Goal: Entertainment & Leisure: Browse casually

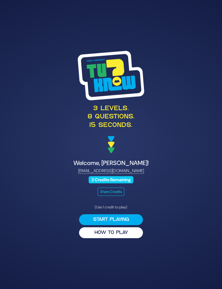
scroll to position [21, 0]
click at [132, 214] on button "Start Playing" at bounding box center [111, 219] width 64 height 11
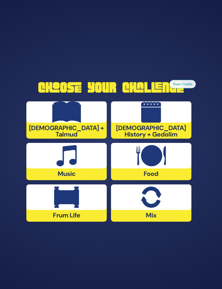
click at [44, 143] on div at bounding box center [66, 156] width 80 height 26
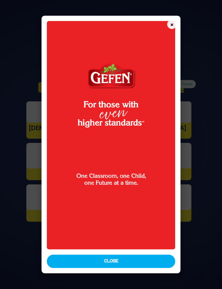
click at [150, 268] on button "Close" at bounding box center [111, 261] width 128 height 13
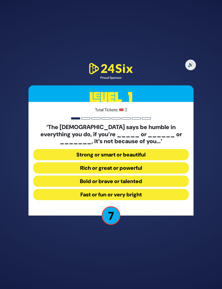
click at [162, 149] on button "Strong or smart or beautiful" at bounding box center [110, 154] width 155 height 11
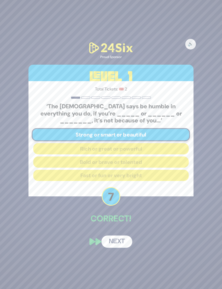
click at [121, 236] on button "Next" at bounding box center [117, 242] width 31 height 12
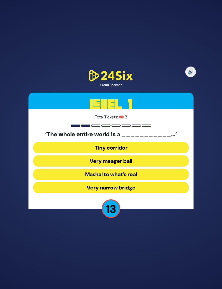
click at [145, 182] on button "Very narrow bridge" at bounding box center [110, 187] width 155 height 11
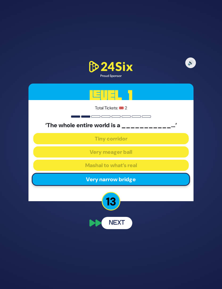
click at [124, 217] on button "Next" at bounding box center [117, 223] width 31 height 12
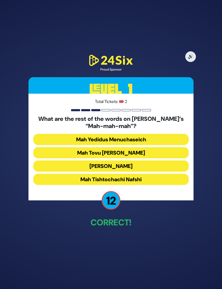
click at [158, 147] on button "Mah Tovu Ohalecha Yaakov" at bounding box center [110, 152] width 155 height 11
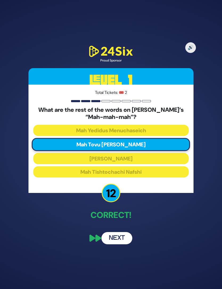
click at [125, 232] on button "Next" at bounding box center [117, 238] width 31 height 12
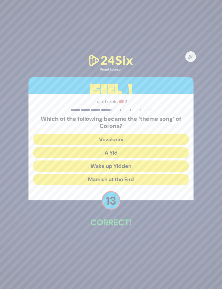
click at [158, 147] on button "A Yid" at bounding box center [110, 152] width 155 height 11
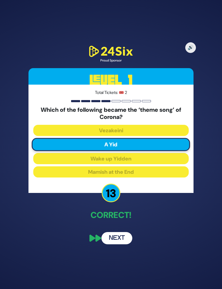
click at [121, 232] on button "Next" at bounding box center [117, 238] width 31 height 12
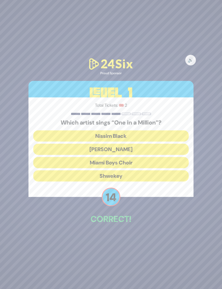
click at [160, 144] on button "Mordechai Shapiro" at bounding box center [110, 149] width 155 height 11
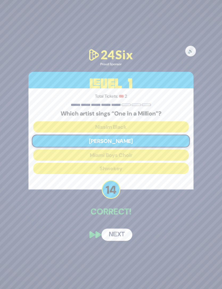
click at [121, 229] on button "Next" at bounding box center [117, 235] width 31 height 12
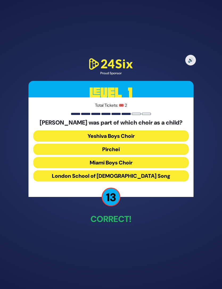
click at [144, 157] on button "Miami Boys Choir" at bounding box center [110, 162] width 155 height 11
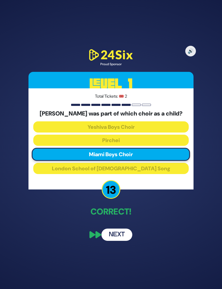
click at [122, 229] on button "Next" at bounding box center [117, 235] width 31 height 12
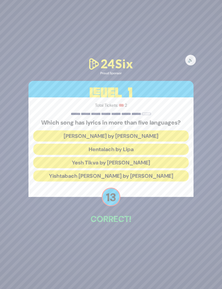
click at [158, 144] on button "Hentalach by Lipa" at bounding box center [110, 149] width 155 height 11
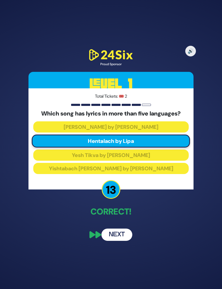
click at [123, 229] on button "Next" at bounding box center [117, 235] width 31 height 12
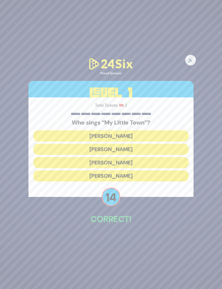
click at [148, 157] on button "Shulem Lemmer" at bounding box center [110, 162] width 155 height 11
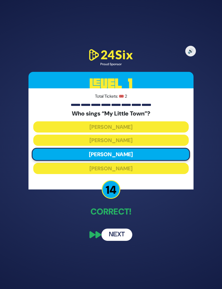
click at [124, 229] on button "Next" at bounding box center [117, 235] width 31 height 12
click at [118, 229] on button "Next" at bounding box center [117, 235] width 31 height 12
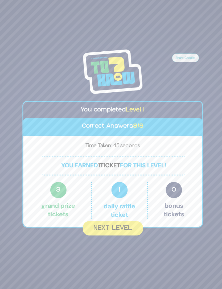
click at [117, 222] on button "Next Level" at bounding box center [111, 229] width 59 height 14
click at [115, 222] on button "Next Level" at bounding box center [111, 229] width 59 height 14
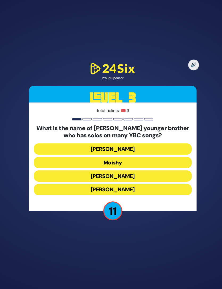
click at [143, 186] on button "Yaakov Mordechai" at bounding box center [110, 191] width 155 height 11
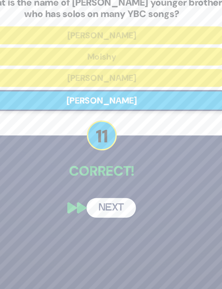
click at [76, 108] on div "🔊 Proud Sponsor Level 3 Total Tickets: 🎟️ 3 What is the name of Eli Gerstner’s …" at bounding box center [111, 144] width 178 height 213
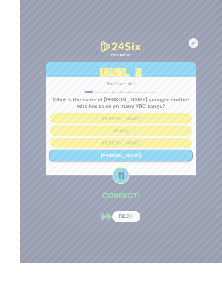
scroll to position [21, 0]
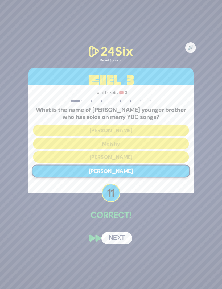
click at [121, 232] on button "Next" at bounding box center [117, 238] width 31 height 12
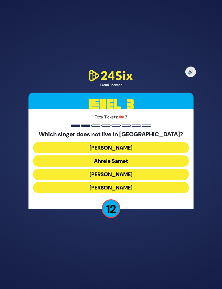
click at [143, 182] on button "Eitan Katz" at bounding box center [110, 187] width 155 height 11
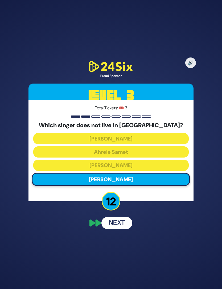
click at [120, 217] on button "Next" at bounding box center [117, 223] width 31 height 12
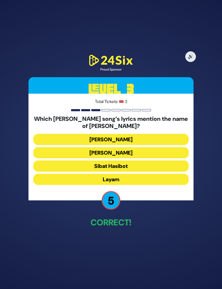
click at [145, 147] on button "Keter Melucha" at bounding box center [110, 152] width 155 height 11
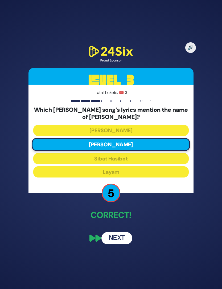
click at [123, 232] on button "Next" at bounding box center [117, 238] width 31 height 12
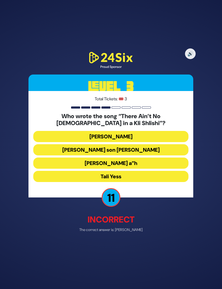
click at [150, 145] on button "Abie Rotenberg’s son Chananya Rottenberg" at bounding box center [110, 150] width 155 height 11
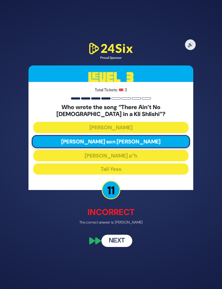
click at [121, 235] on button "Next" at bounding box center [117, 241] width 31 height 12
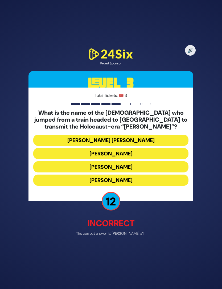
click at [148, 148] on button "Mordechai Fastag" at bounding box center [110, 153] width 155 height 11
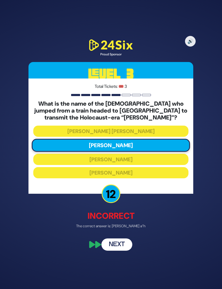
click at [127, 239] on button "Next" at bounding box center [117, 245] width 31 height 12
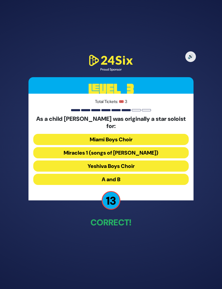
click at [153, 147] on button "Miracles 1 (songs of C. Neuhaus)" at bounding box center [110, 152] width 155 height 11
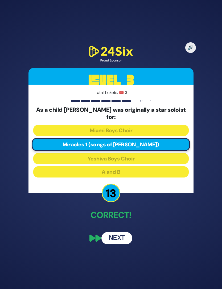
click at [121, 232] on button "Next" at bounding box center [117, 238] width 31 height 12
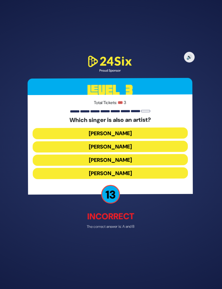
click at [148, 154] on button "Lipa Schmeltzer" at bounding box center [110, 159] width 155 height 11
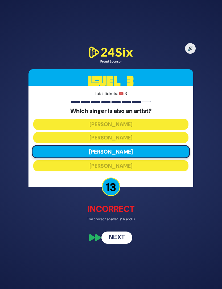
click at [123, 232] on button "Next" at bounding box center [117, 238] width 31 height 12
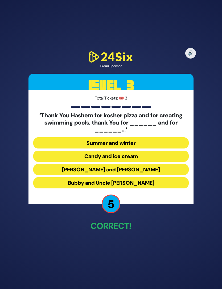
click at [153, 151] on button "Candy and ice cream" at bounding box center [110, 156] width 155 height 11
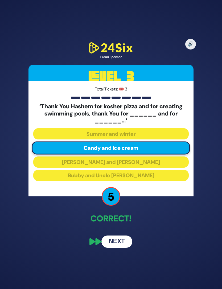
click at [124, 236] on button "Next" at bounding box center [117, 242] width 31 height 12
click at [123, 236] on button "Next" at bounding box center [117, 242] width 31 height 12
click at [121, 236] on button "Next" at bounding box center [117, 242] width 31 height 12
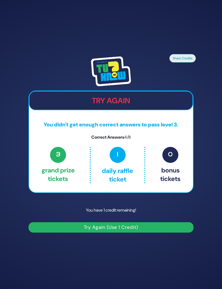
click at [125, 224] on button "Try Again (Use 1 Credit)" at bounding box center [111, 227] width 165 height 10
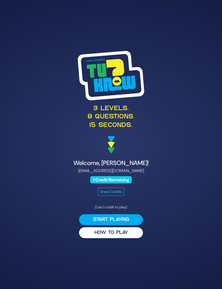
scroll to position [21, 0]
click at [130, 214] on button "Start Playing" at bounding box center [111, 219] width 64 height 11
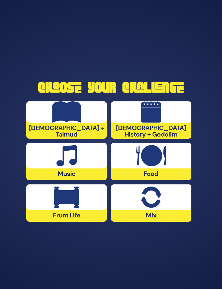
click at [83, 156] on div at bounding box center [66, 156] width 80 height 26
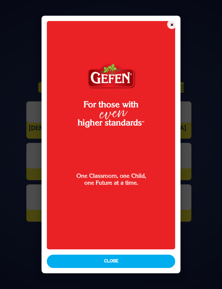
click at [126, 268] on button "Close" at bounding box center [111, 261] width 128 height 13
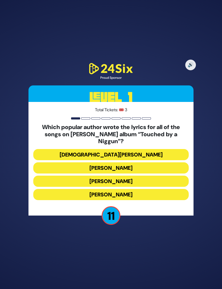
click at [170, 149] on button "Rabbi Yechiel Spero" at bounding box center [110, 154] width 155 height 11
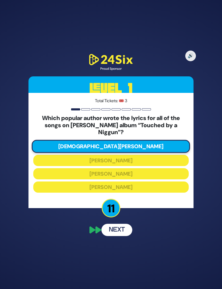
click at [124, 224] on button "Next" at bounding box center [117, 230] width 31 height 12
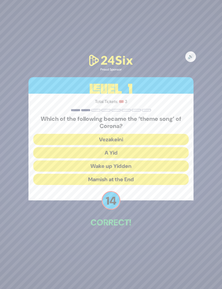
click at [166, 147] on button "A Yid" at bounding box center [110, 152] width 155 height 11
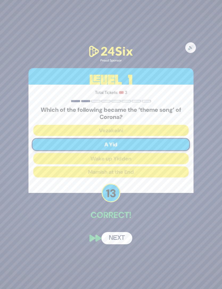
click at [124, 232] on button "Next" at bounding box center [117, 238] width 31 height 12
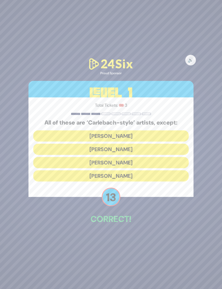
click at [177, 171] on button "Yiddy Bialostotzky" at bounding box center [110, 176] width 155 height 11
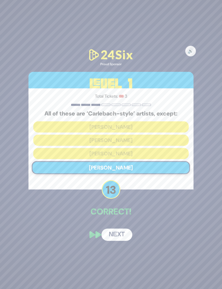
click at [128, 229] on button "Next" at bounding box center [117, 235] width 31 height 12
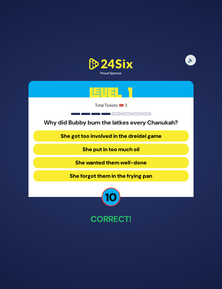
click at [173, 131] on button "She got too involved in the dreidel game" at bounding box center [110, 136] width 155 height 11
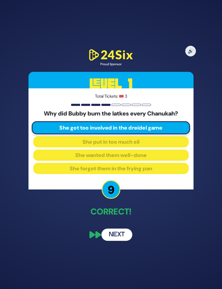
click at [126, 229] on button "Next" at bounding box center [117, 235] width 31 height 12
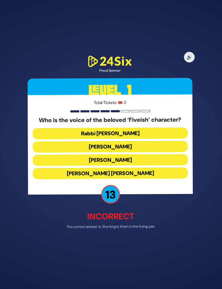
click at [165, 154] on button "Elchonon Schwartz" at bounding box center [110, 159] width 155 height 11
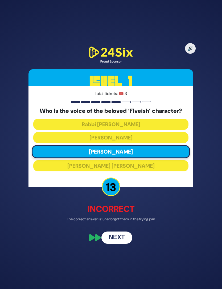
click at [119, 233] on button "Next" at bounding box center [117, 238] width 31 height 12
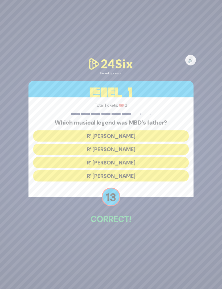
click at [169, 144] on button "R’ Duvid Werdyger" at bounding box center [110, 149] width 155 height 11
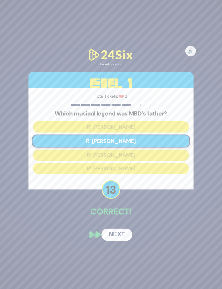
click at [125, 229] on button "Next" at bounding box center [117, 235] width 31 height 12
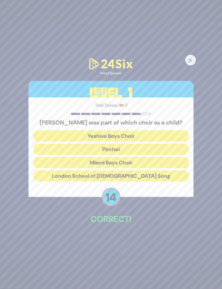
click at [166, 157] on button "Miami Boys Choir" at bounding box center [110, 162] width 155 height 11
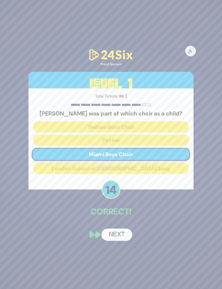
click at [126, 235] on div "🔊 Proud Sponsor Level 1 Total Tickets: 🎟️ 3 Mordechai Shapiro was part of which…" at bounding box center [111, 145] width 178 height 206
click at [125, 229] on button "Next" at bounding box center [117, 235] width 31 height 12
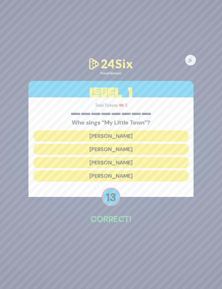
click at [153, 157] on button "Shulem Lemmer" at bounding box center [110, 162] width 155 height 11
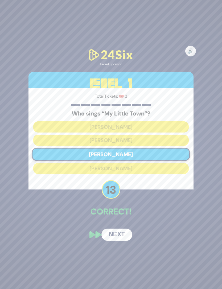
click at [124, 229] on button "Next" at bounding box center [117, 235] width 31 height 12
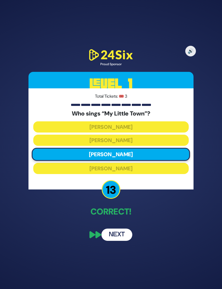
click at [129, 229] on button "Next" at bounding box center [117, 235] width 31 height 12
click at [128, 229] on button "Next" at bounding box center [117, 235] width 31 height 12
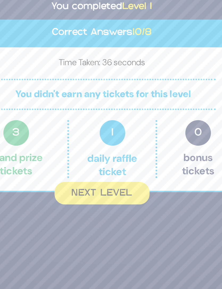
click at [82, 222] on button "Next Level" at bounding box center [111, 229] width 59 height 14
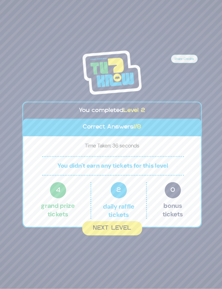
click at [123, 222] on button "Next Level" at bounding box center [111, 229] width 59 height 14
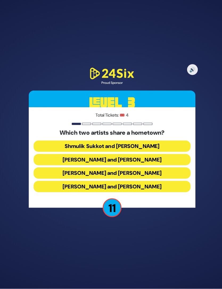
click at [154, 156] on button "Abie Rotenberg and Baruch Levine" at bounding box center [110, 161] width 155 height 11
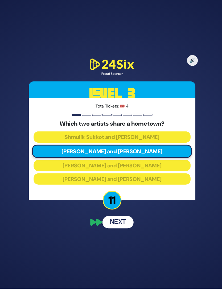
click at [129, 217] on button "Next" at bounding box center [117, 223] width 31 height 12
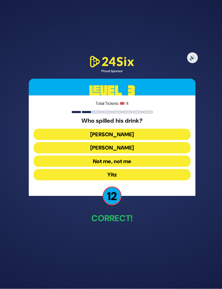
click at [169, 131] on button "[PERSON_NAME]" at bounding box center [110, 136] width 155 height 11
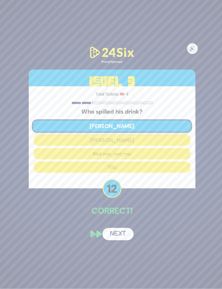
click at [125, 229] on button "Next" at bounding box center [117, 235] width 31 height 12
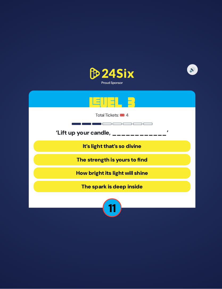
click at [171, 169] on button "How bright its light will shine" at bounding box center [110, 174] width 155 height 11
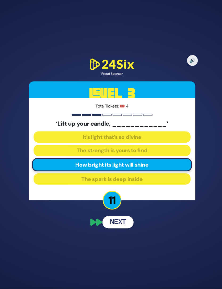
click at [126, 217] on button "Next" at bounding box center [117, 223] width 31 height 12
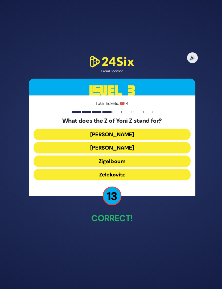
click at [160, 157] on button "Zigelboum" at bounding box center [110, 162] width 155 height 11
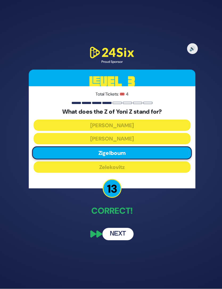
click at [124, 229] on button "Next" at bounding box center [117, 235] width 31 height 12
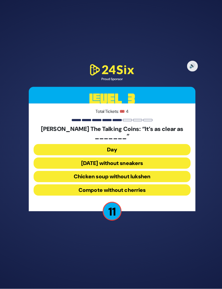
click at [168, 159] on button "[DATE] without sneakers" at bounding box center [110, 164] width 155 height 11
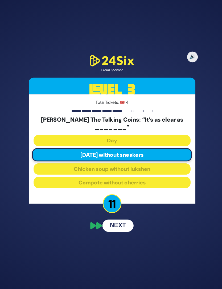
click at [126, 221] on button "Next" at bounding box center [117, 227] width 31 height 12
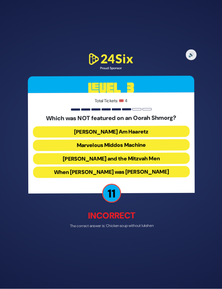
click at [173, 154] on button "Uncle Moishy and the Mitzvah Men" at bounding box center [110, 159] width 155 height 11
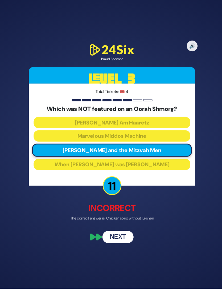
click at [128, 232] on button "Next" at bounding box center [117, 238] width 31 height 12
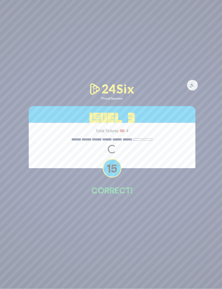
click at [128, 224] on div "🔊 Proud Sponsor Level 3 Total Tickets: 🎟️ 4 Loading question... 15 Correct!" at bounding box center [111, 144] width 222 height 289
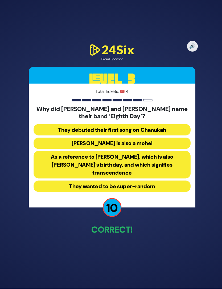
click at [171, 156] on button "As a reference to Shemini Atzeres, which is also Shmuel’s birthday, and which s…" at bounding box center [110, 166] width 155 height 27
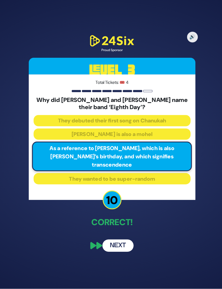
click at [128, 240] on button "Next" at bounding box center [117, 246] width 31 height 12
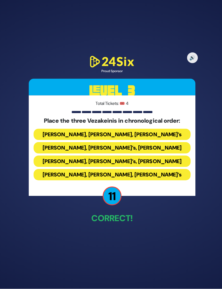
click at [170, 131] on button "Baruch Levine’s, Avraham Fried’s, Bonei Olam’s" at bounding box center [110, 136] width 155 height 11
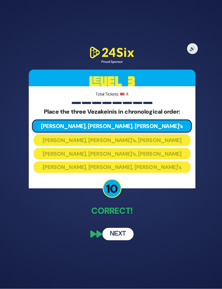
click at [131, 229] on button "Next" at bounding box center [117, 235] width 31 height 12
click at [128, 229] on button "Next" at bounding box center [117, 235] width 31 height 12
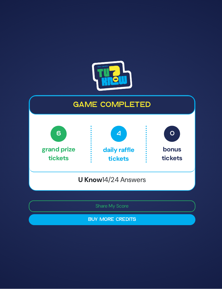
click at [165, 215] on button "Buy More Credits" at bounding box center [111, 220] width 165 height 11
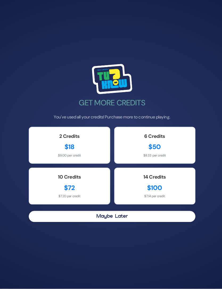
click at [95, 129] on div "2 Credits $18 $9.00 per credit" at bounding box center [69, 147] width 80 height 36
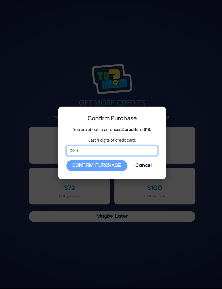
click at [142, 152] on input "Last 4 digits of credit card:" at bounding box center [111, 152] width 91 height 10
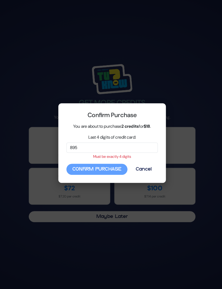
click at [114, 167] on div "Confirm Purchase Cancel" at bounding box center [111, 170] width 91 height 11
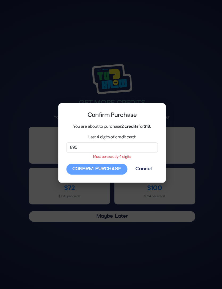
click at [140, 147] on input "895" at bounding box center [111, 149] width 91 height 10
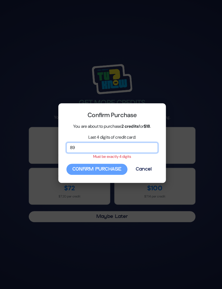
type input "8"
type input "5926"
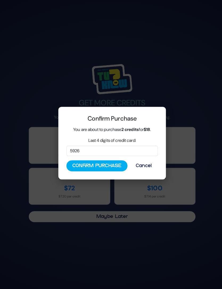
click at [109, 166] on button "Confirm Purchase" at bounding box center [96, 167] width 60 height 11
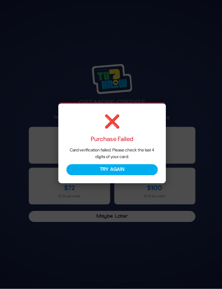
click at [134, 173] on button "Try Again" at bounding box center [111, 171] width 91 height 11
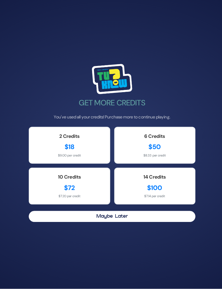
click at [92, 140] on div "2 Credits $18 $9.00 per credit" at bounding box center [69, 147] width 80 height 36
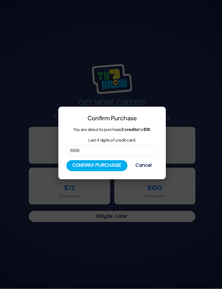
click at [129, 149] on input "5926" at bounding box center [111, 152] width 91 height 10
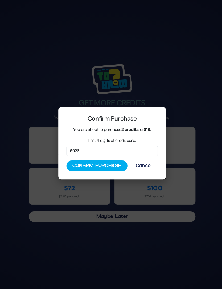
click at [147, 163] on button "Cancel" at bounding box center [142, 167] width 28 height 11
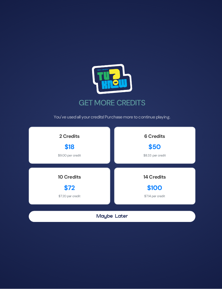
click at [170, 144] on div "$50" at bounding box center [153, 149] width 69 height 10
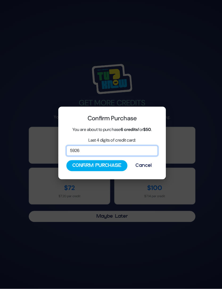
click at [130, 154] on input "5926" at bounding box center [111, 152] width 91 height 10
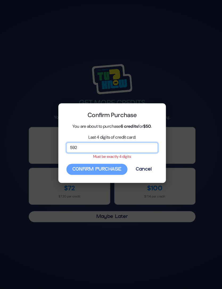
type input "5927"
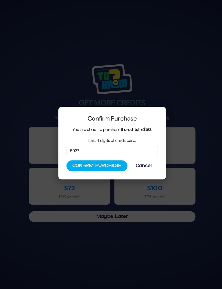
click at [107, 162] on button "Confirm Purchase" at bounding box center [96, 167] width 60 height 11
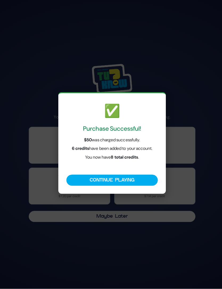
click at [89, 182] on button "Continue Playing" at bounding box center [111, 181] width 91 height 11
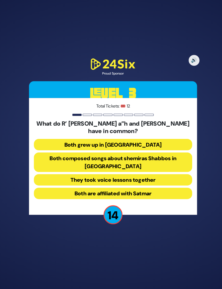
scroll to position [19, 0]
click at [161, 155] on button "Both composed songs about shemiras Shabbos in [GEOGRAPHIC_DATA]" at bounding box center [110, 164] width 155 height 19
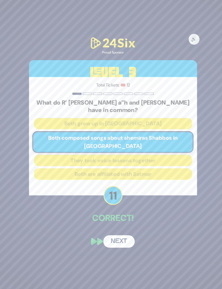
click at [125, 217] on div "🔊 Proud Sponsor Level 3 Total Tickets: 🎟️ 12 What do R’ [PERSON_NAME] a”h and […" at bounding box center [111, 144] width 178 height 221
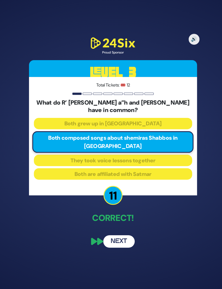
click at [123, 236] on button "Next" at bounding box center [117, 242] width 31 height 12
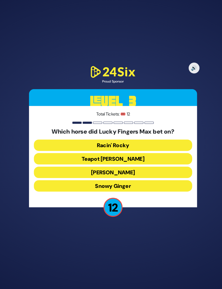
click at [170, 169] on button "[PERSON_NAME]" at bounding box center [110, 174] width 155 height 11
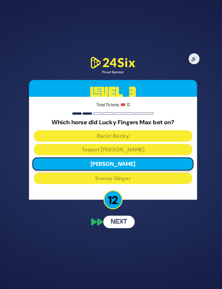
click at [127, 217] on button "Next" at bounding box center [117, 223] width 31 height 12
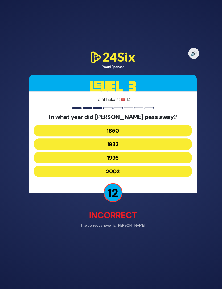
click at [171, 141] on button "1933" at bounding box center [110, 146] width 155 height 11
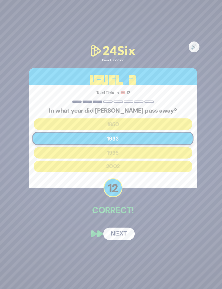
click at [124, 229] on button "Next" at bounding box center [117, 235] width 31 height 12
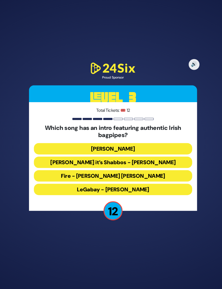
click at [163, 186] on button "LeGabay - Dovid Gabay" at bounding box center [110, 191] width 155 height 11
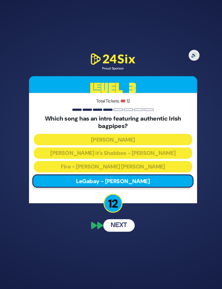
click at [125, 221] on button "Next" at bounding box center [117, 227] width 31 height 12
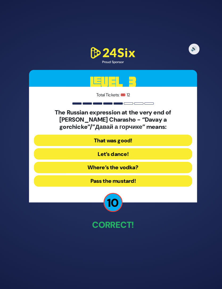
click at [174, 137] on button "That was good!" at bounding box center [110, 142] width 155 height 11
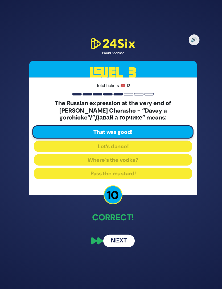
click at [123, 236] on button "Next" at bounding box center [117, 242] width 31 height 12
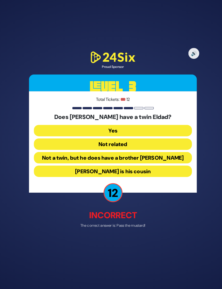
click at [170, 154] on button "Not a twin, but he does have a brother Eldad" at bounding box center [110, 159] width 155 height 11
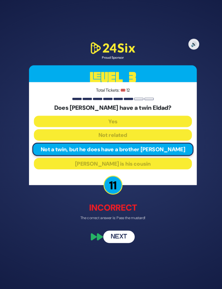
click at [125, 232] on button "Next" at bounding box center [117, 238] width 31 height 12
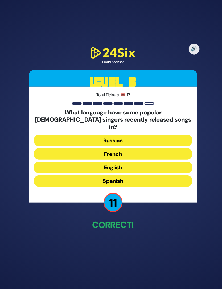
click at [171, 151] on button "French" at bounding box center [110, 156] width 155 height 11
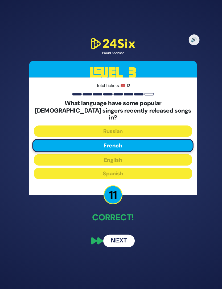
click at [124, 236] on button "Next" at bounding box center [117, 242] width 31 height 12
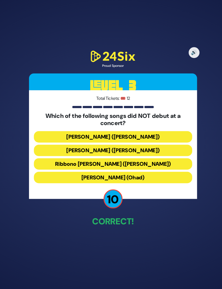
click at [165, 174] on button "Birkat Habanim (Ohad)" at bounding box center [110, 179] width 155 height 11
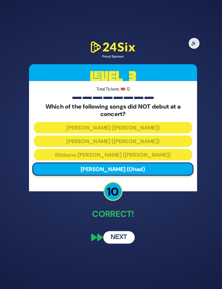
click at [122, 232] on button "Next" at bounding box center [117, 238] width 31 height 12
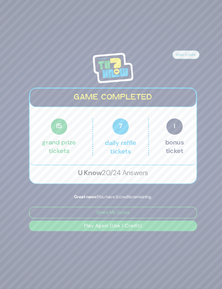
click at [153, 222] on button "Play Again (Use 1 Credit)" at bounding box center [111, 227] width 165 height 10
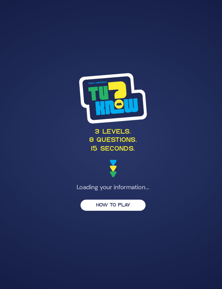
scroll to position [19, 0]
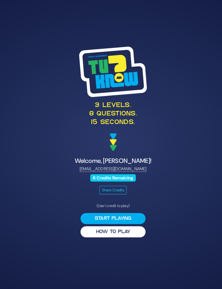
click at [130, 214] on button "Start Playing" at bounding box center [111, 219] width 64 height 11
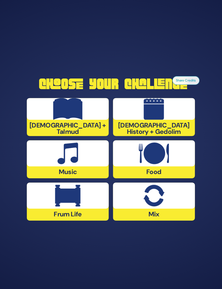
click at [84, 148] on div at bounding box center [66, 156] width 80 height 26
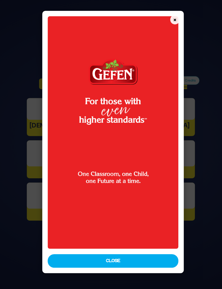
click at [152, 265] on button "Close" at bounding box center [111, 261] width 128 height 13
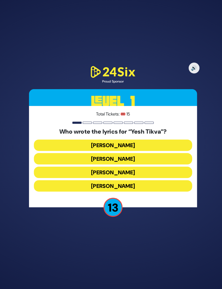
click at [161, 156] on button "Miriam Israeli" at bounding box center [110, 161] width 155 height 11
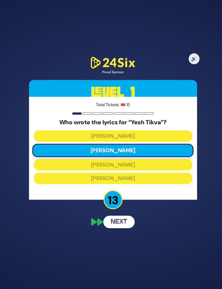
click at [127, 217] on button "Next" at bounding box center [117, 223] width 31 height 12
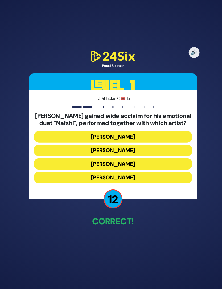
click at [167, 147] on button "Ishay Ribo" at bounding box center [110, 152] width 155 height 11
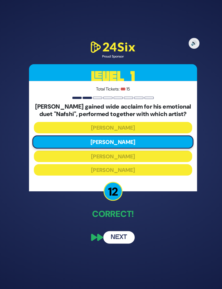
click at [125, 232] on button "Next" at bounding box center [117, 238] width 31 height 12
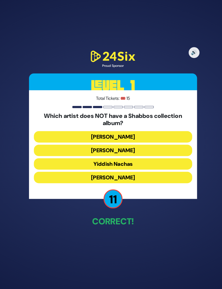
click at [163, 174] on button "Yaakov Shwekey" at bounding box center [110, 179] width 155 height 11
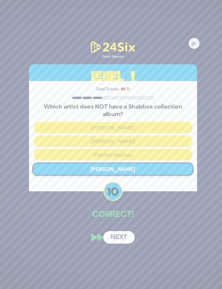
click at [124, 232] on button "Next" at bounding box center [117, 238] width 31 height 12
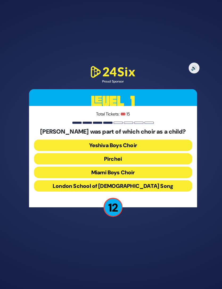
click at [160, 169] on button "Miami Boys Choir" at bounding box center [110, 174] width 155 height 11
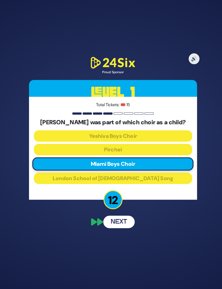
click at [126, 217] on button "Next" at bounding box center [117, 223] width 31 height 12
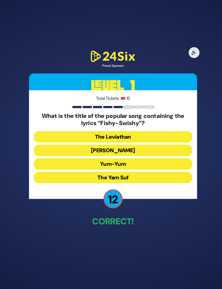
click at [166, 161] on button "Yum-Yum" at bounding box center [110, 166] width 155 height 11
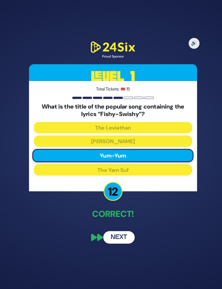
click at [122, 232] on button "Next" at bounding box center [117, 238] width 31 height 12
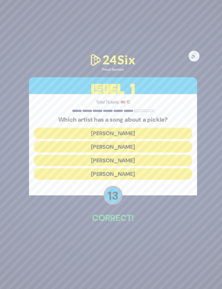
click at [172, 131] on button "[PERSON_NAME]" at bounding box center [110, 136] width 155 height 11
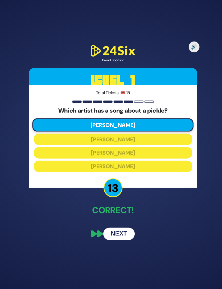
click at [128, 229] on button "Next" at bounding box center [117, 235] width 31 height 12
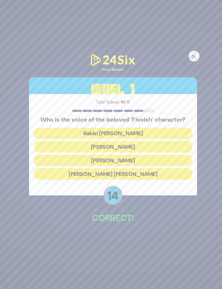
click at [165, 157] on button "Elchonon Schwartz" at bounding box center [110, 162] width 155 height 11
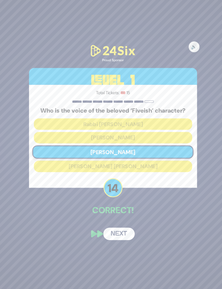
click at [132, 229] on button "Next" at bounding box center [117, 235] width 31 height 12
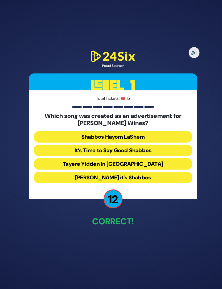
click at [154, 174] on button "Baruch Hashem it’s Shabbos" at bounding box center [110, 179] width 155 height 11
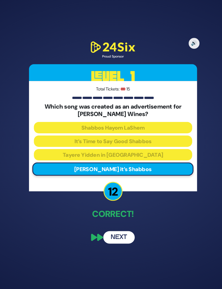
click at [123, 232] on button "Next" at bounding box center [117, 238] width 31 height 12
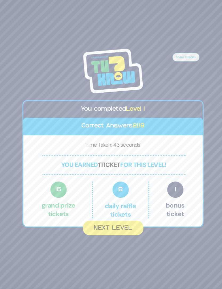
click at [127, 223] on button "Next Level" at bounding box center [111, 229] width 59 height 14
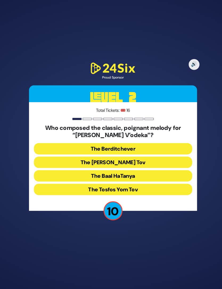
click at [160, 172] on button "The Baal HaTanya" at bounding box center [110, 177] width 155 height 11
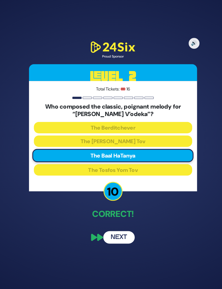
click at [122, 232] on button "Next" at bounding box center [117, 238] width 31 height 12
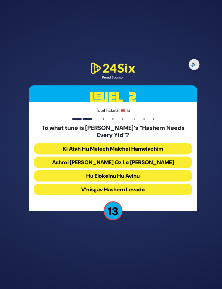
click at [170, 159] on button "Ashrei Adam Oz Lo Bach" at bounding box center [110, 164] width 155 height 11
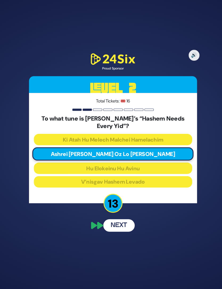
click at [124, 221] on button "Next" at bounding box center [117, 227] width 31 height 12
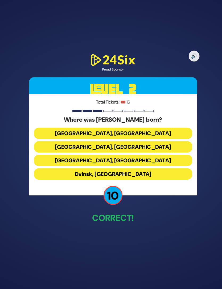
click at [163, 157] on button "Kraków, Poland" at bounding box center [110, 162] width 155 height 11
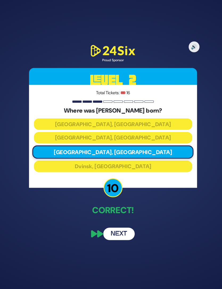
click at [124, 229] on button "Next" at bounding box center [117, 235] width 31 height 12
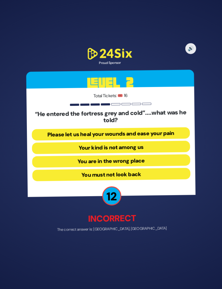
click at [171, 145] on button "Your kind is not among us" at bounding box center [110, 150] width 155 height 11
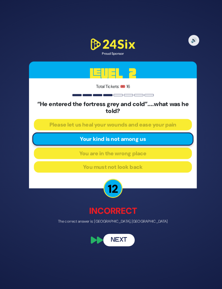
click at [128, 235] on button "Next" at bounding box center [117, 241] width 31 height 12
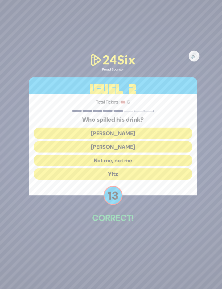
click at [171, 144] on button "[PERSON_NAME]" at bounding box center [110, 149] width 155 height 11
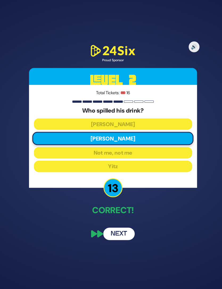
click at [125, 229] on button "Next" at bounding box center [117, 235] width 31 height 12
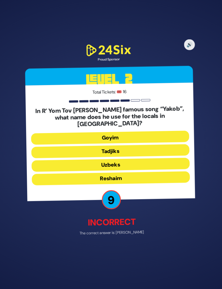
click at [168, 148] on button "Tadjiks" at bounding box center [110, 153] width 155 height 11
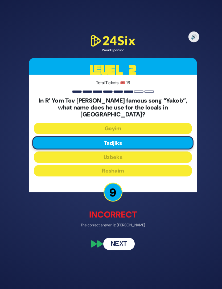
click at [125, 239] on button "Next" at bounding box center [117, 245] width 31 height 12
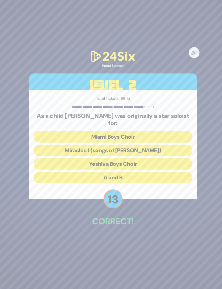
click at [151, 174] on button "A and B" at bounding box center [110, 179] width 155 height 11
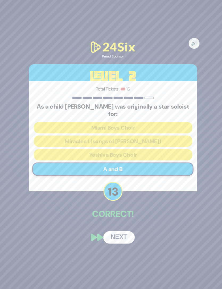
click at [129, 232] on button "Next" at bounding box center [117, 238] width 31 height 12
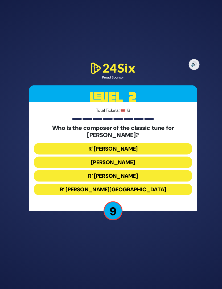
click at [151, 172] on button "R’ Moshe Goldman" at bounding box center [110, 177] width 155 height 11
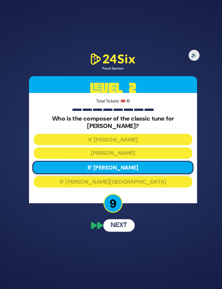
click at [126, 221] on button "Next" at bounding box center [117, 227] width 31 height 12
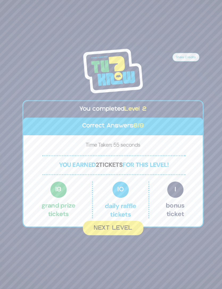
click at [125, 222] on button "Next Level" at bounding box center [111, 229] width 59 height 14
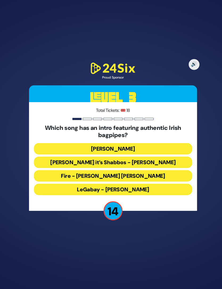
click at [152, 186] on button "LeGabay - Dovid Gabay" at bounding box center [110, 191] width 155 height 11
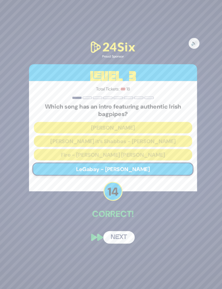
click at [125, 216] on div "🔊 Proud Sponsor Level 3 Total Tickets: 🎟️ 18 Which song has an intro featuring …" at bounding box center [111, 144] width 178 height 213
click at [127, 232] on button "Next" at bounding box center [117, 238] width 31 height 12
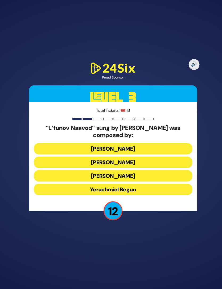
click at [151, 186] on button "Yerachmiel Begun" at bounding box center [110, 191] width 155 height 11
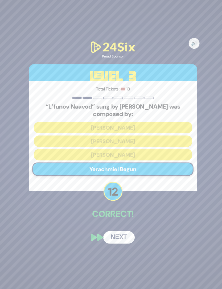
click at [125, 217] on div "🔊 Proud Sponsor Level 3 Total Tickets: 🎟️ 18 “L’funov Naavod” sung by Shulem Le…" at bounding box center [111, 144] width 178 height 213
click at [123, 232] on button "Next" at bounding box center [117, 238] width 31 height 12
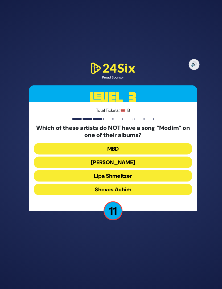
click at [158, 186] on button "Sheves Achim" at bounding box center [110, 191] width 155 height 11
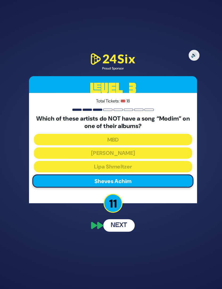
click at [127, 221] on button "Next" at bounding box center [117, 227] width 31 height 12
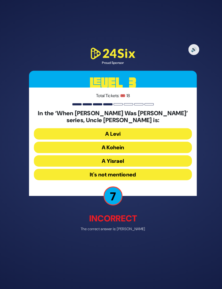
click at [157, 171] on button "It's not mentioned" at bounding box center [110, 176] width 155 height 11
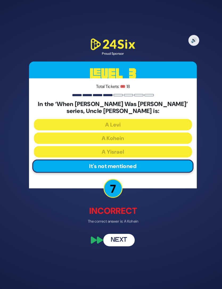
click at [121, 235] on button "Next" at bounding box center [117, 241] width 31 height 12
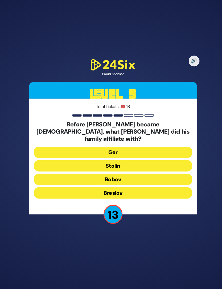
click at [171, 149] on button "Ger" at bounding box center [110, 154] width 155 height 11
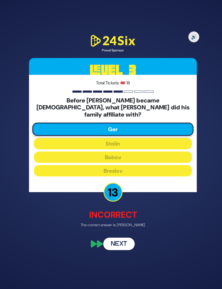
scroll to position [19, 0]
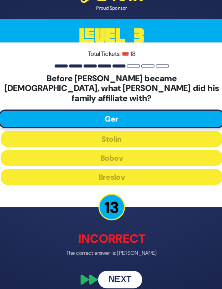
click at [102, 239] on button "Next" at bounding box center [117, 245] width 31 height 12
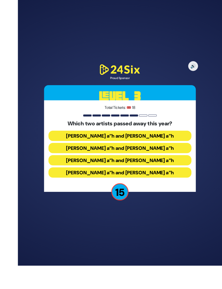
scroll to position [21, 0]
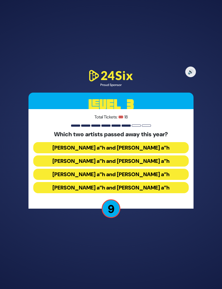
click at [177, 142] on button "Yigal Calek a”h and Avi Piamenta a”h" at bounding box center [110, 147] width 155 height 11
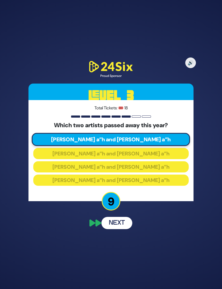
click at [127, 218] on button "Next" at bounding box center [117, 223] width 31 height 12
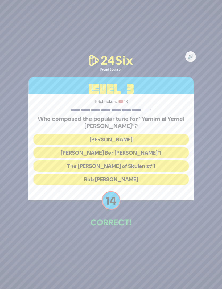
click at [175, 134] on button "Mona Rosenblum" at bounding box center [110, 139] width 155 height 11
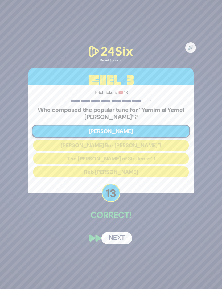
click at [127, 232] on button "Next" at bounding box center [117, 238] width 31 height 12
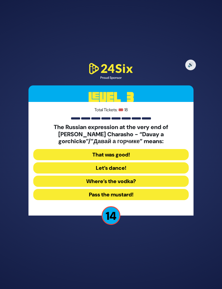
click at [156, 189] on button "Pass the mustard!" at bounding box center [110, 194] width 155 height 11
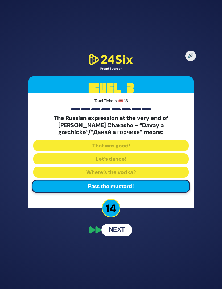
click at [127, 224] on button "Next" at bounding box center [117, 230] width 31 height 12
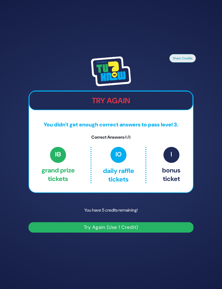
click at [139, 222] on button "Try Again (Use 1 Credit)" at bounding box center [111, 227] width 165 height 10
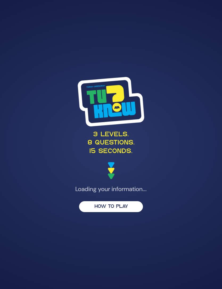
scroll to position [21, 0]
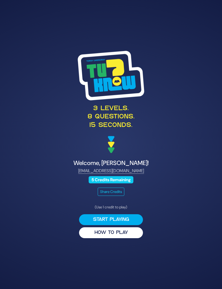
click at [131, 214] on button "Start Playing" at bounding box center [111, 219] width 64 height 11
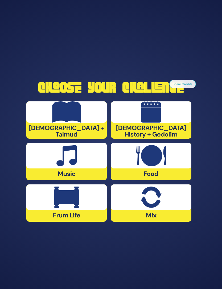
click at [93, 160] on div "Music" at bounding box center [66, 161] width 80 height 37
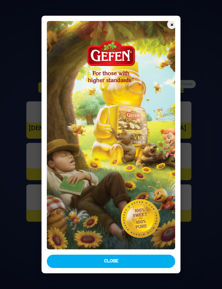
click at [162, 268] on button "Close" at bounding box center [111, 261] width 128 height 13
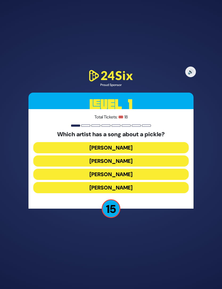
click at [165, 142] on button "[PERSON_NAME]" at bounding box center [110, 147] width 155 height 11
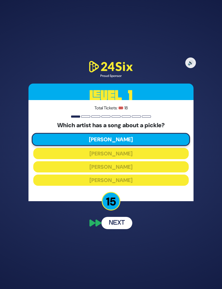
click at [121, 217] on button "Next" at bounding box center [117, 223] width 31 height 12
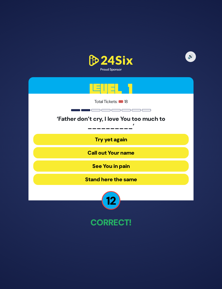
click at [149, 161] on button "See You in pain" at bounding box center [110, 166] width 155 height 11
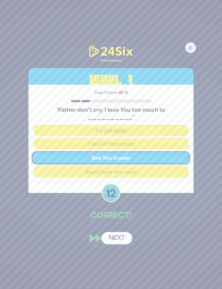
click at [124, 232] on button "Next" at bounding box center [117, 238] width 31 height 12
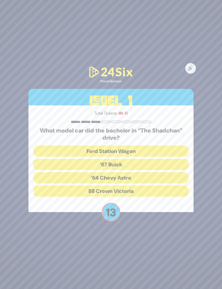
click at [159, 159] on button "‘67 Buick" at bounding box center [110, 164] width 155 height 11
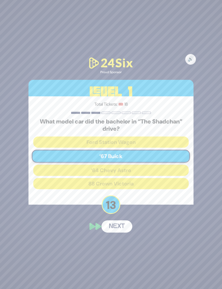
click at [123, 221] on button "Next" at bounding box center [117, 227] width 31 height 12
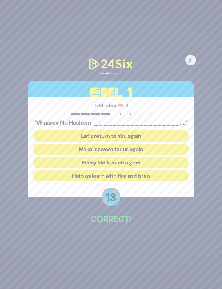
click at [163, 144] on button "Make it sweet for us again" at bounding box center [110, 149] width 155 height 11
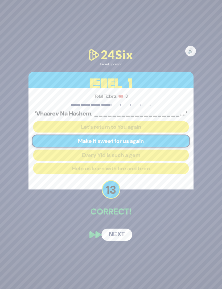
click at [126, 229] on button "Next" at bounding box center [117, 235] width 31 height 12
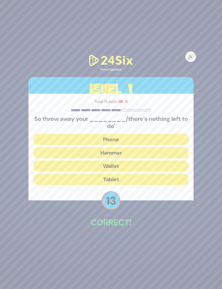
click at [160, 147] on button "Hammer" at bounding box center [110, 152] width 155 height 11
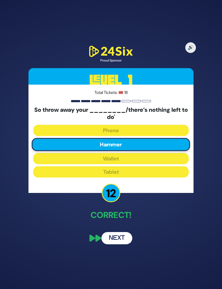
click at [123, 232] on button "Next" at bounding box center [117, 238] width 31 height 12
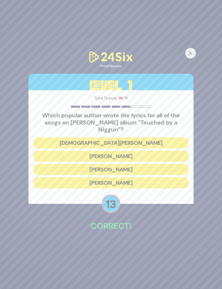
click at [173, 137] on button "[DEMOGRAPHIC_DATA][PERSON_NAME]" at bounding box center [110, 142] width 155 height 11
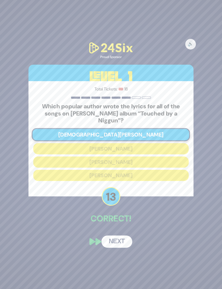
click at [125, 236] on button "Next" at bounding box center [117, 242] width 31 height 12
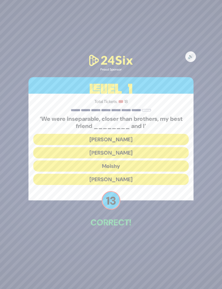
click at [144, 174] on button "[PERSON_NAME]" at bounding box center [110, 179] width 155 height 11
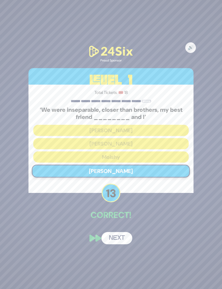
click at [128, 232] on button "Next" at bounding box center [117, 238] width 31 height 12
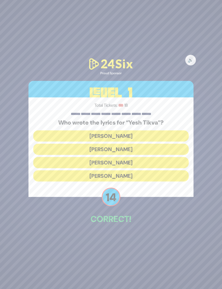
click at [168, 144] on button "[PERSON_NAME]" at bounding box center [110, 149] width 155 height 11
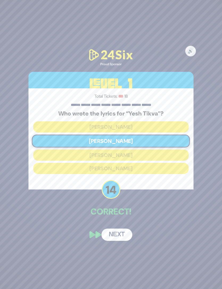
click at [129, 229] on button "Next" at bounding box center [117, 235] width 31 height 12
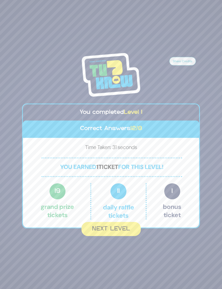
click at [129, 225] on button "Next Level" at bounding box center [111, 229] width 59 height 14
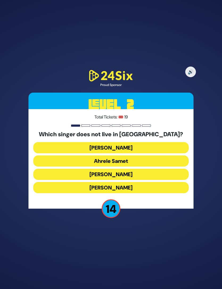
click at [154, 182] on button "[PERSON_NAME]" at bounding box center [110, 187] width 155 height 11
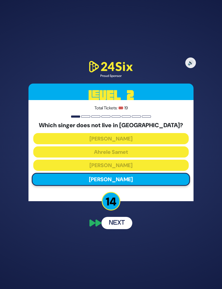
click at [124, 217] on button "Next" at bounding box center [117, 223] width 31 height 12
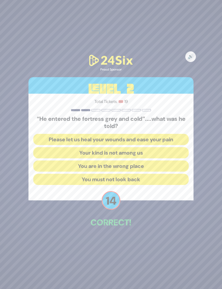
click at [173, 147] on button "Your kind is not among us" at bounding box center [110, 152] width 155 height 11
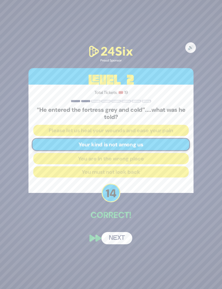
click at [128, 232] on button "Next" at bounding box center [117, 238] width 31 height 12
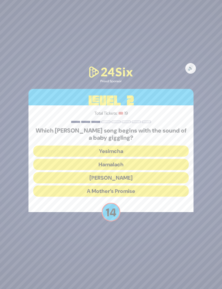
click at [166, 146] on button "Yesimcha" at bounding box center [110, 151] width 155 height 11
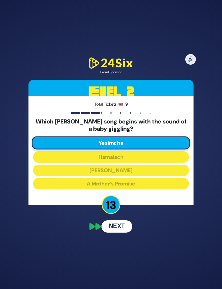
click at [152, 166] on div "Which [PERSON_NAME] song begins with the sound of a baby giggling? [PERSON_NAME…" at bounding box center [110, 154] width 155 height 73
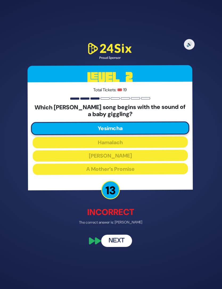
click at [123, 235] on button "Next" at bounding box center [117, 241] width 31 height 12
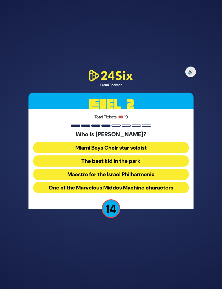
click at [172, 156] on button "The best kid in the park" at bounding box center [110, 161] width 155 height 11
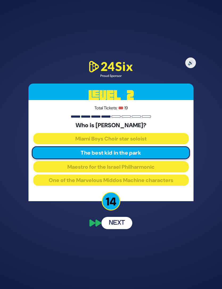
click at [128, 219] on button "Next" at bounding box center [117, 223] width 31 height 12
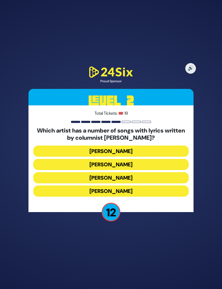
click at [154, 172] on button "[PERSON_NAME]" at bounding box center [110, 177] width 155 height 11
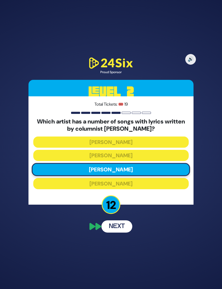
click at [124, 221] on button "Next" at bounding box center [117, 227] width 31 height 12
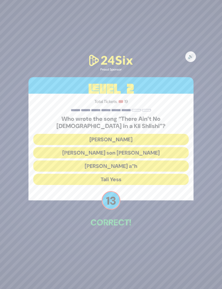
click at [158, 161] on button "[PERSON_NAME] a”h" at bounding box center [110, 166] width 155 height 11
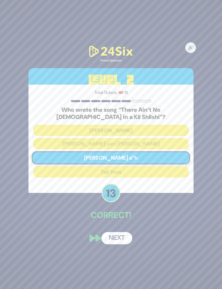
click at [125, 232] on button "Next" at bounding box center [117, 238] width 31 height 12
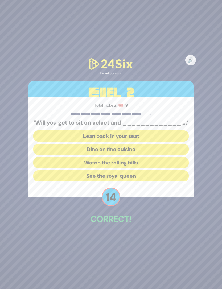
click at [166, 144] on button "Dine on fine cuisine" at bounding box center [110, 149] width 155 height 11
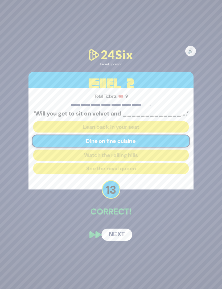
click at [126, 229] on button "Next" at bounding box center [117, 235] width 31 height 12
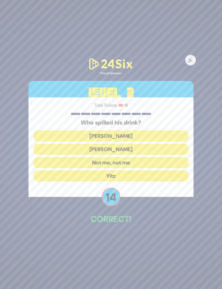
click at [169, 131] on button "[PERSON_NAME]" at bounding box center [110, 136] width 155 height 11
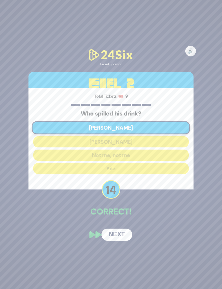
click at [125, 229] on button "Next" at bounding box center [117, 235] width 31 height 12
click at [127, 229] on button "Next" at bounding box center [117, 235] width 31 height 12
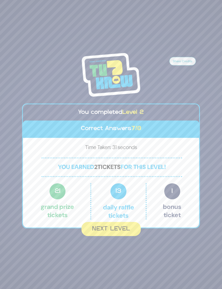
click at [128, 224] on button "Next Level" at bounding box center [111, 229] width 59 height 14
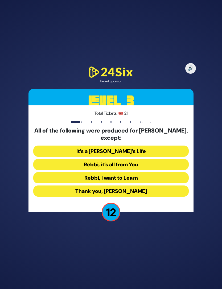
click at [160, 172] on button "Rebbi, I want to Learn" at bounding box center [110, 177] width 155 height 11
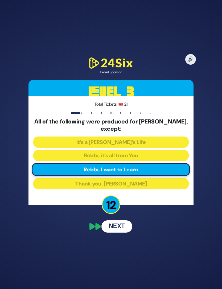
click at [125, 221] on button "Next" at bounding box center [117, 227] width 31 height 12
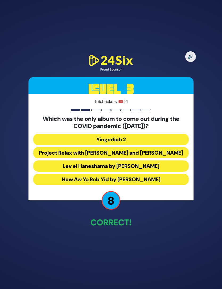
click at [164, 174] on button "How Aw Ya Reb Yid by [PERSON_NAME]" at bounding box center [110, 179] width 155 height 11
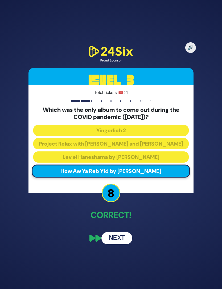
click at [129, 232] on button "Next" at bounding box center [117, 238] width 31 height 12
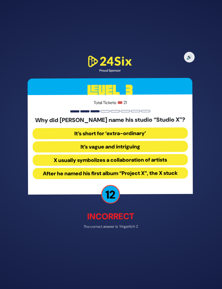
click at [173, 168] on button "After he named his first album “Project X”, the X stuck" at bounding box center [110, 173] width 155 height 11
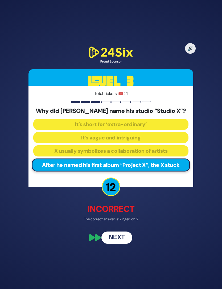
click at [127, 232] on button "Next" at bounding box center [117, 238] width 31 height 12
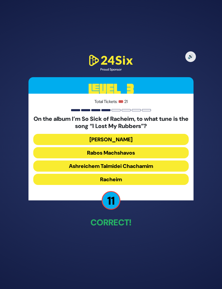
click at [174, 134] on button "[PERSON_NAME]" at bounding box center [110, 139] width 155 height 11
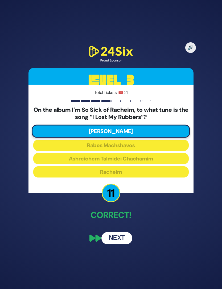
click at [122, 232] on button "Next" at bounding box center [117, 238] width 31 height 12
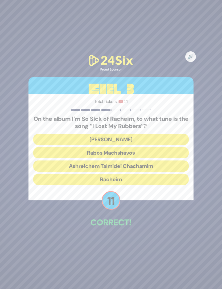
click at [168, 134] on button "[PERSON_NAME]" at bounding box center [110, 139] width 155 height 11
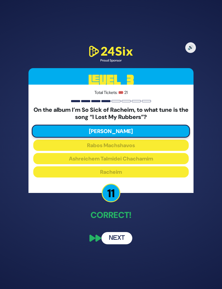
click at [124, 232] on button "Next" at bounding box center [117, 238] width 31 height 12
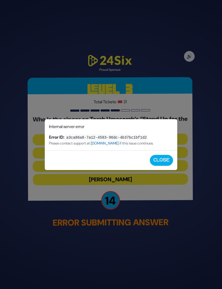
click at [171, 181] on div "Question Submission Error Internal server error Error ID: a3ca86a8-7a12-4583-96…" at bounding box center [111, 144] width 222 height 289
click at [165, 159] on button "Close" at bounding box center [161, 160] width 23 height 11
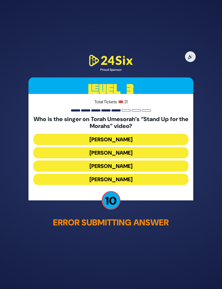
click at [157, 161] on button "[PERSON_NAME]" at bounding box center [110, 166] width 155 height 11
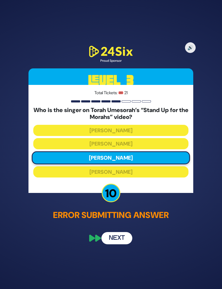
click at [124, 232] on button "Next" at bounding box center [117, 238] width 31 height 12
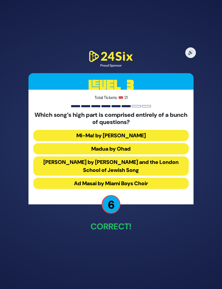
click at [149, 178] on button "Ad Masai by Miami Boys Choir" at bounding box center [110, 183] width 155 height 11
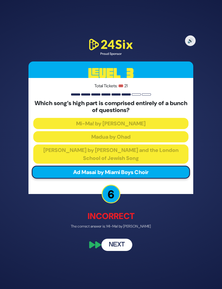
click at [123, 239] on button "Next" at bounding box center [117, 245] width 31 height 12
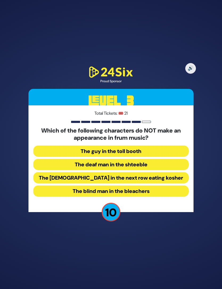
click at [157, 186] on button "The blind man in the bleachers" at bounding box center [110, 191] width 155 height 11
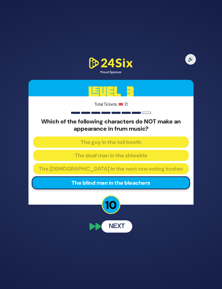
click at [124, 221] on button "Next" at bounding box center [117, 227] width 31 height 12
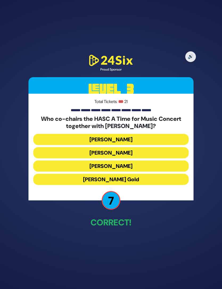
click at [162, 147] on button "[PERSON_NAME]" at bounding box center [110, 152] width 155 height 11
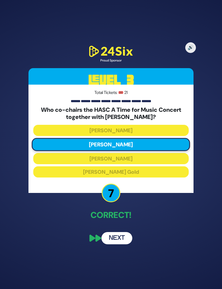
click at [126, 232] on button "Next" at bounding box center [117, 238] width 31 height 12
click at [128, 232] on button "Next" at bounding box center [117, 238] width 31 height 12
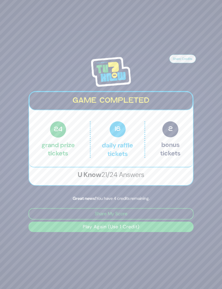
click at [141, 222] on button "Play Again (Use 1 Credit)" at bounding box center [111, 227] width 165 height 10
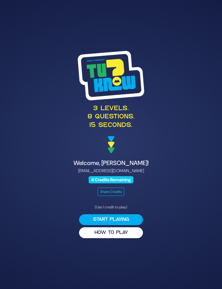
scroll to position [21, 0]
click at [132, 214] on button "Start Playing" at bounding box center [111, 219] width 64 height 11
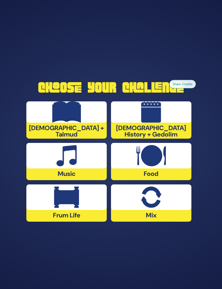
click at [100, 157] on div at bounding box center [66, 156] width 80 height 26
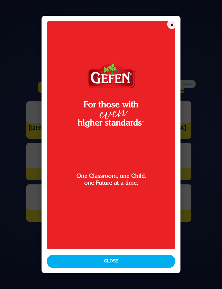
click at [177, 20] on button "×" at bounding box center [171, 24] width 9 height 9
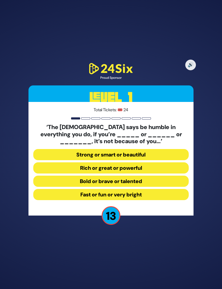
click at [171, 149] on button "Strong or smart or beautiful" at bounding box center [110, 154] width 155 height 11
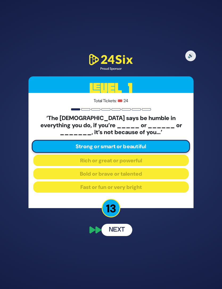
click at [122, 224] on button "Next" at bounding box center [117, 230] width 31 height 12
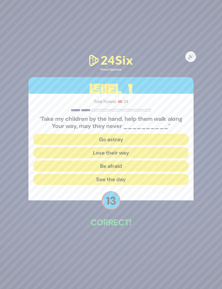
click at [169, 134] on button "Go astray" at bounding box center [110, 139] width 155 height 11
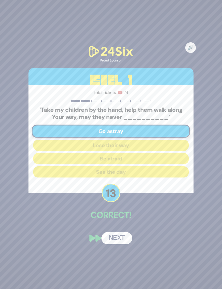
click at [125, 232] on button "Next" at bounding box center [117, 238] width 31 height 12
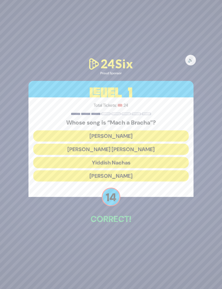
click at [165, 144] on button "[PERSON_NAME] [PERSON_NAME]" at bounding box center [110, 149] width 155 height 11
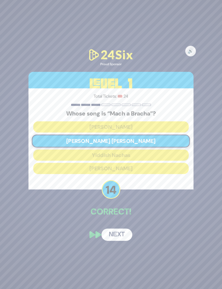
click at [126, 229] on button "Next" at bounding box center [117, 235] width 31 height 12
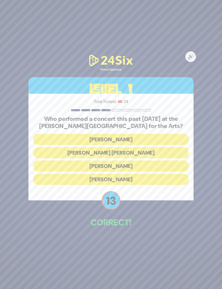
click at [151, 174] on button "[PERSON_NAME]" at bounding box center [110, 179] width 155 height 11
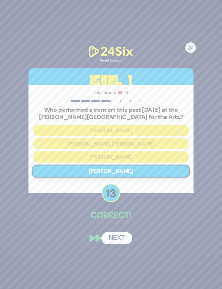
click at [123, 232] on button "Next" at bounding box center [117, 238] width 31 height 12
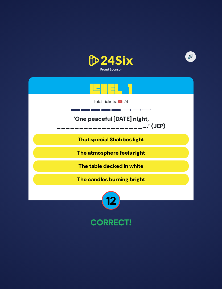
click at [158, 174] on button "The candles burning bright" at bounding box center [110, 179] width 155 height 11
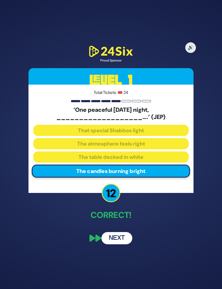
click at [125, 232] on button "Next" at bounding box center [117, 238] width 31 height 12
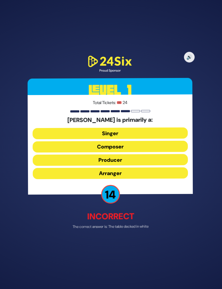
click at [175, 141] on button "Composer" at bounding box center [110, 146] width 155 height 11
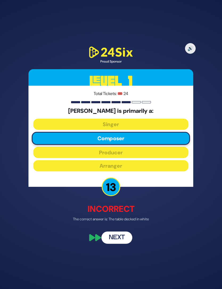
click at [126, 232] on button "Next" at bounding box center [117, 238] width 31 height 12
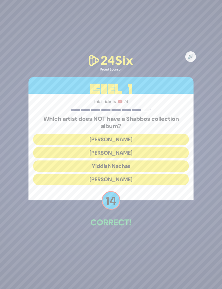
click at [156, 174] on button "[PERSON_NAME]" at bounding box center [110, 179] width 155 height 11
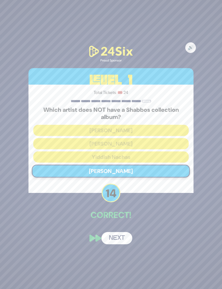
click at [129, 232] on button "Next" at bounding box center [117, 238] width 31 height 12
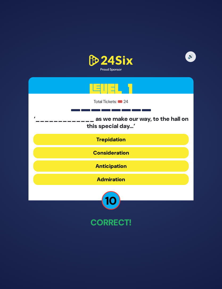
click at [161, 161] on button "Anticipation" at bounding box center [110, 166] width 155 height 11
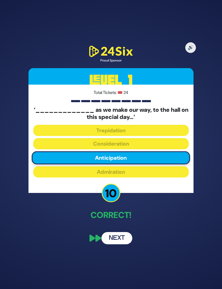
click at [124, 232] on button "Next" at bounding box center [117, 238] width 31 height 12
click at [125, 232] on button "Next" at bounding box center [117, 238] width 31 height 12
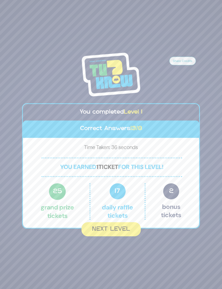
click at [130, 223] on button "Next Level" at bounding box center [111, 229] width 59 height 14
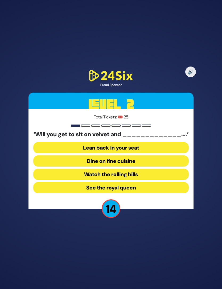
click at [164, 156] on button "Dine on fine cuisine" at bounding box center [110, 161] width 155 height 11
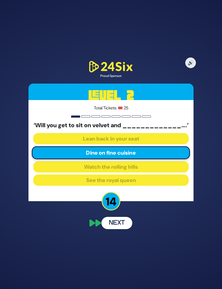
click at [129, 220] on button "Next" at bounding box center [117, 223] width 31 height 12
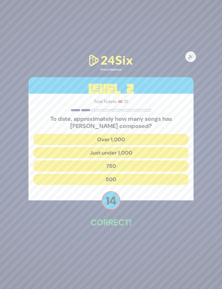
click at [178, 134] on button "Over 1,000" at bounding box center [110, 139] width 155 height 11
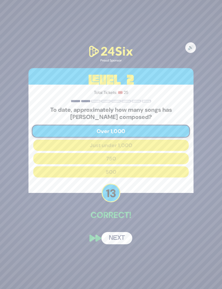
click at [127, 232] on button "Next" at bounding box center [117, 238] width 31 height 12
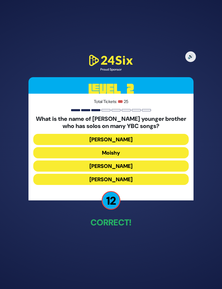
click at [162, 174] on button "Yaakov Mordechai" at bounding box center [110, 179] width 155 height 11
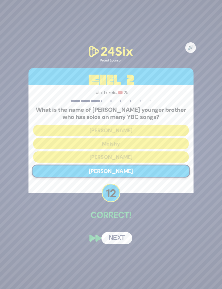
click at [124, 232] on button "Next" at bounding box center [117, 238] width 31 height 12
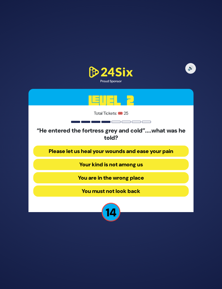
click at [175, 159] on button "Your kind is not among us" at bounding box center [110, 164] width 155 height 11
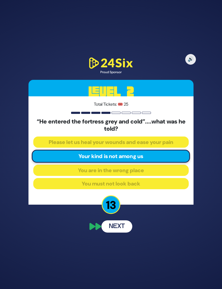
click at [126, 221] on button "Next" at bounding box center [117, 227] width 31 height 12
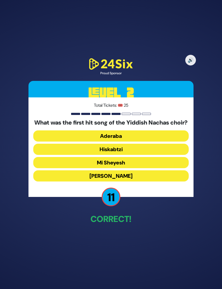
click at [160, 146] on button "Hiskabtzi" at bounding box center [110, 149] width 155 height 11
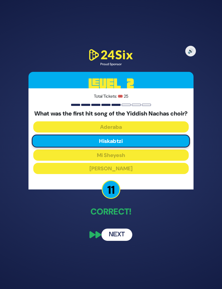
click at [128, 229] on button "Next" at bounding box center [117, 235] width 31 height 12
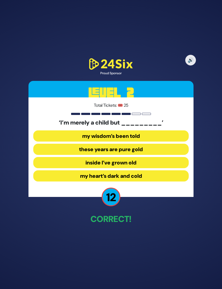
click at [164, 157] on button "inside I’ve grown old" at bounding box center [110, 162] width 155 height 11
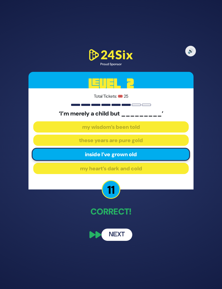
click at [120, 229] on button "Next" at bounding box center [117, 235] width 31 height 12
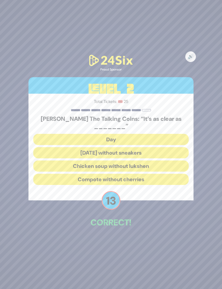
click at [164, 161] on button "Chicken soup without lukshen" at bounding box center [110, 166] width 155 height 11
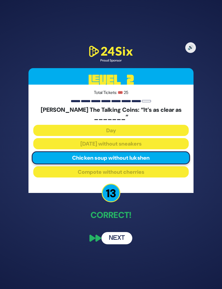
click at [128, 232] on button "Next" at bounding box center [117, 238] width 31 height 12
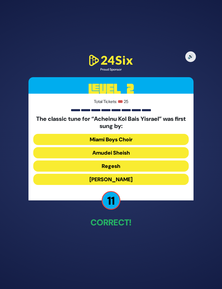
click at [160, 161] on button "Regesh" at bounding box center [110, 166] width 155 height 11
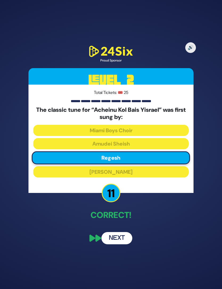
click at [152, 168] on div "The classic tune for “Acheinu Kol Bais Yisrael” was first sung by: Miami Boys C…" at bounding box center [110, 143] width 155 height 73
click at [125, 233] on button "Next" at bounding box center [117, 238] width 31 height 12
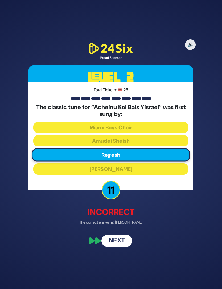
click at [127, 235] on button "Next" at bounding box center [117, 241] width 31 height 12
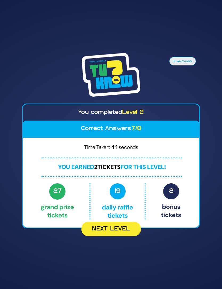
click at [119, 214] on div "27 Grand Prize tickets 19 Daily Raffle tickets 2 Bonus tickets" at bounding box center [110, 203] width 165 height 39
click at [121, 225] on button "Next Level" at bounding box center [111, 229] width 59 height 14
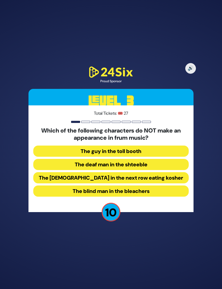
click at [156, 186] on button "The blind man in the bleachers" at bounding box center [110, 191] width 155 height 11
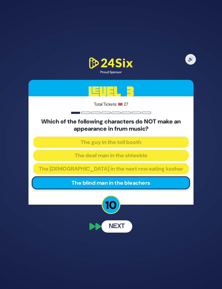
click at [125, 221] on button "Next" at bounding box center [117, 227] width 31 height 12
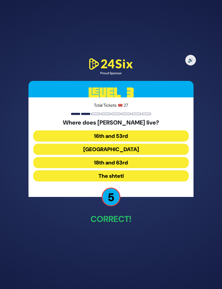
click at [159, 131] on button "16th and 53rd" at bounding box center [110, 136] width 155 height 11
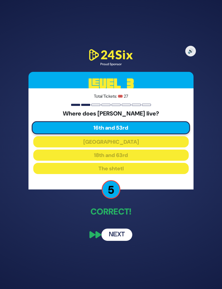
click at [124, 229] on button "Next" at bounding box center [117, 235] width 31 height 12
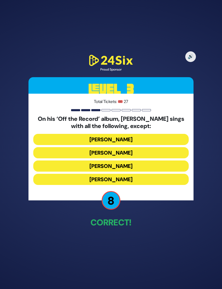
click at [148, 147] on button "Dovi Meisels" at bounding box center [110, 152] width 155 height 11
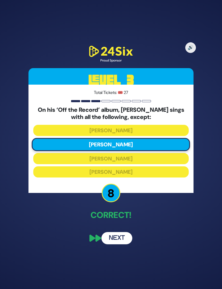
click at [121, 232] on button "Next" at bounding box center [117, 238] width 31 height 12
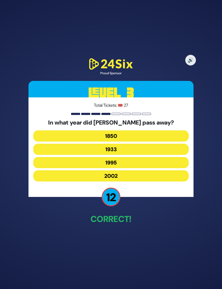
click at [147, 144] on button "1933" at bounding box center [110, 149] width 155 height 11
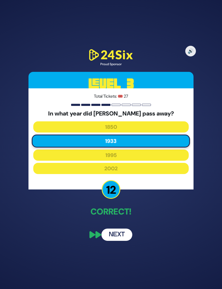
click at [127, 232] on button "Next" at bounding box center [117, 235] width 31 height 12
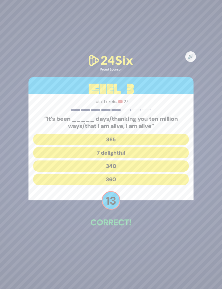
click at [163, 134] on button "365" at bounding box center [110, 139] width 155 height 11
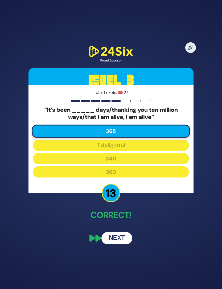
click at [121, 232] on button "Next" at bounding box center [117, 238] width 31 height 12
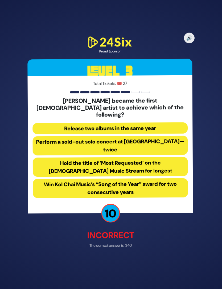
click at [167, 136] on button "Perform a sold-out solo concert at Madison Square Garden—twice" at bounding box center [110, 145] width 155 height 19
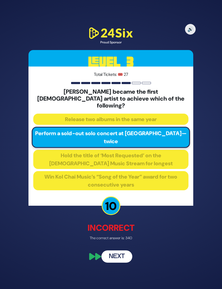
click at [125, 251] on button "Next" at bounding box center [117, 257] width 31 height 12
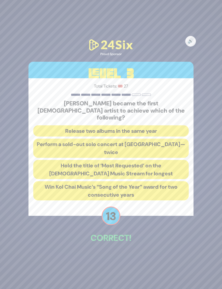
click at [157, 139] on button "Perform a sold-out solo concert at Madison Square Garden—twice" at bounding box center [110, 148] width 155 height 19
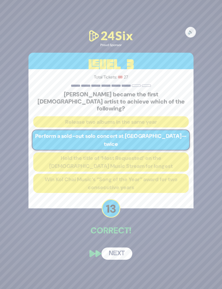
click at [126, 248] on button "Next" at bounding box center [117, 254] width 31 height 12
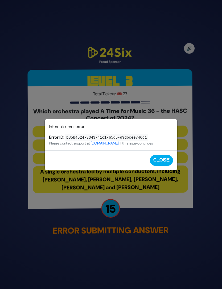
click at [163, 159] on button "Close" at bounding box center [161, 160] width 23 height 11
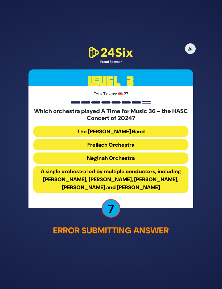
click at [150, 139] on button "Freilach Orchestra" at bounding box center [110, 144] width 155 height 11
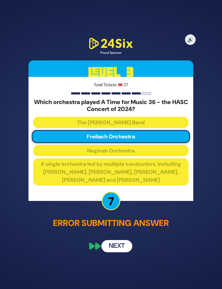
click at [128, 240] on button "Next" at bounding box center [117, 246] width 31 height 12
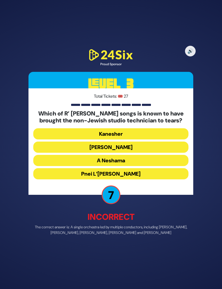
click at [149, 168] on button "Pnei L’Elbon" at bounding box center [110, 173] width 155 height 11
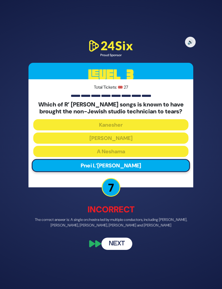
click at [125, 238] on button "Next" at bounding box center [117, 244] width 31 height 12
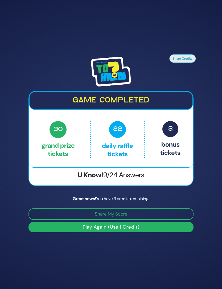
click at [168, 222] on button "Play Again (Use 1 Credit)" at bounding box center [111, 227] width 165 height 10
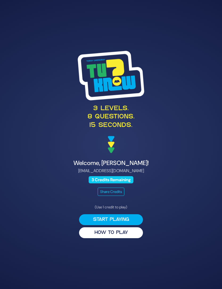
scroll to position [21, 0]
click at [135, 228] on button "HOW TO PLAY" at bounding box center [111, 233] width 64 height 11
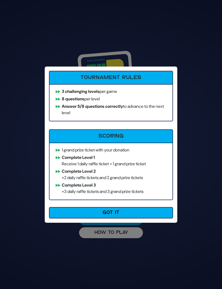
click at [148, 212] on button "Got It" at bounding box center [111, 212] width 124 height 11
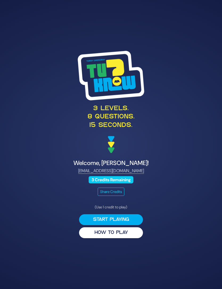
click at [128, 214] on button "Start Playing" at bounding box center [111, 219] width 64 height 11
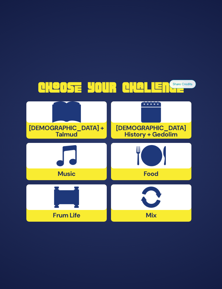
click at [80, 161] on div "Music" at bounding box center [66, 161] width 80 height 37
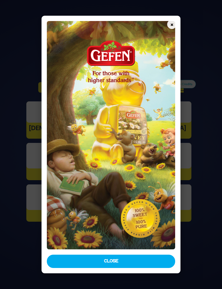
click at [141, 265] on button "Close" at bounding box center [111, 261] width 128 height 13
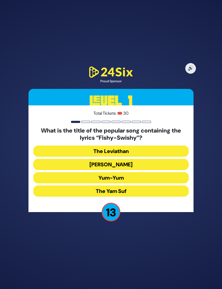
click at [148, 172] on button "Yum-Yum" at bounding box center [110, 177] width 155 height 11
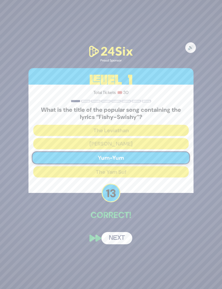
click at [124, 214] on div "🔊 Proud Sponsor Level 1 Total Tickets: 🎟️ 30 What is the title of the popular s…" at bounding box center [111, 144] width 178 height 213
click at [125, 232] on button "Next" at bounding box center [117, 238] width 31 height 12
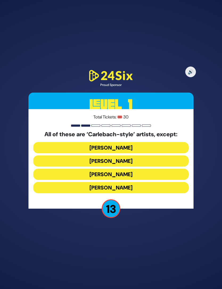
click at [140, 182] on button "Yiddy Bialostotzky" at bounding box center [110, 187] width 155 height 11
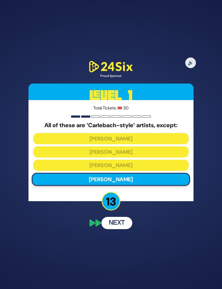
click at [124, 217] on button "Next" at bounding box center [117, 223] width 31 height 12
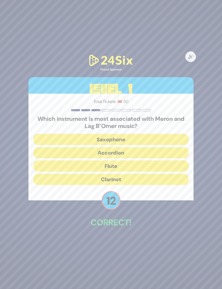
click at [146, 174] on button "Clarinet" at bounding box center [110, 179] width 155 height 11
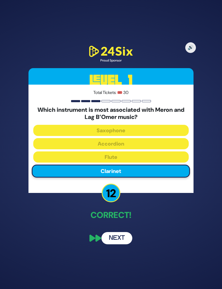
click at [127, 232] on button "Next" at bounding box center [117, 238] width 31 height 12
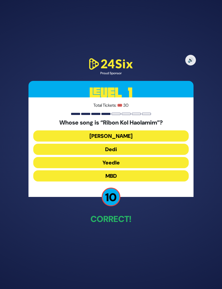
click at [156, 144] on button "Dedi" at bounding box center [110, 149] width 155 height 11
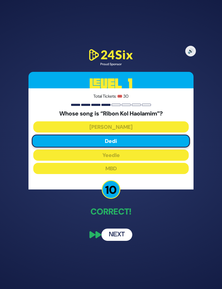
click at [121, 229] on button "Next" at bounding box center [117, 235] width 31 height 12
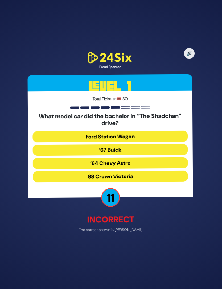
click at [161, 145] on button "‘67 Buick" at bounding box center [110, 150] width 155 height 11
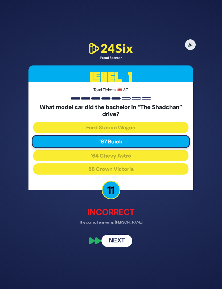
click at [128, 235] on button "Next" at bounding box center [117, 241] width 31 height 12
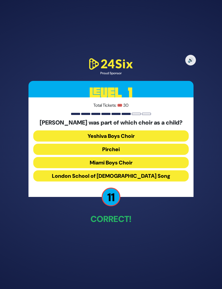
click at [163, 157] on button "Miami Boys Choir" at bounding box center [110, 162] width 155 height 11
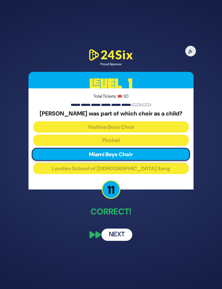
click at [124, 229] on button "Next" at bounding box center [117, 235] width 31 height 12
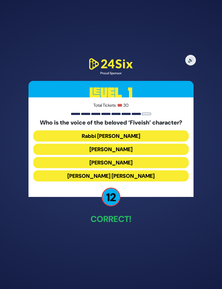
click at [169, 157] on button "Elchonon Schwartz" at bounding box center [110, 162] width 155 height 11
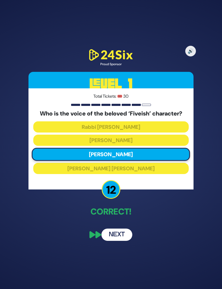
click at [126, 229] on button "Next" at bounding box center [117, 235] width 31 height 12
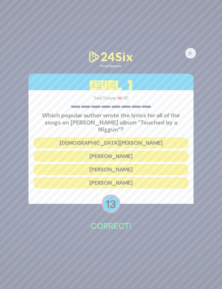
click at [181, 137] on button "Rabbi Yechiel Spero" at bounding box center [110, 142] width 155 height 11
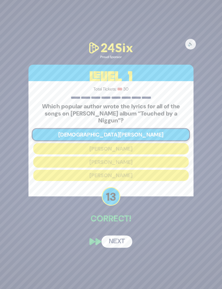
click at [129, 236] on button "Next" at bounding box center [117, 242] width 31 height 12
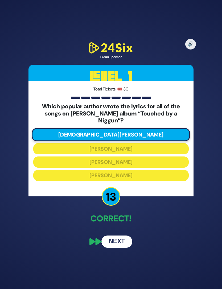
click at [128, 236] on button "Next" at bounding box center [117, 242] width 31 height 12
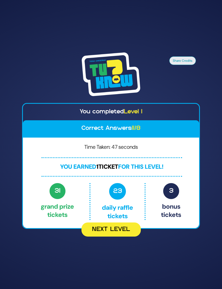
click at [126, 230] on button "Next Level" at bounding box center [111, 230] width 59 height 14
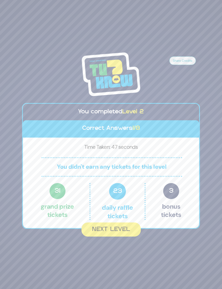
click at [126, 230] on button "Next Level" at bounding box center [111, 230] width 59 height 14
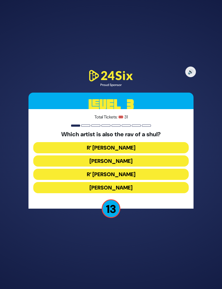
click at [170, 169] on button "R’ Shloimy Taussig" at bounding box center [110, 174] width 155 height 11
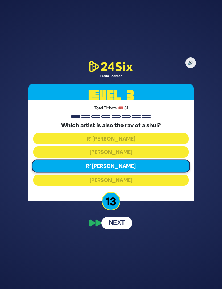
click at [121, 218] on button "Next" at bounding box center [117, 223] width 31 height 12
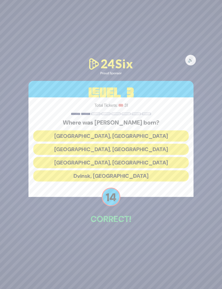
click at [170, 131] on button "Berlin, Germany" at bounding box center [110, 136] width 155 height 11
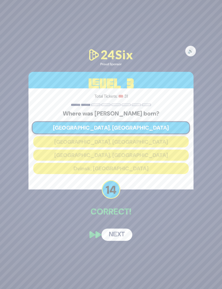
click at [130, 229] on button "Next" at bounding box center [117, 235] width 31 height 12
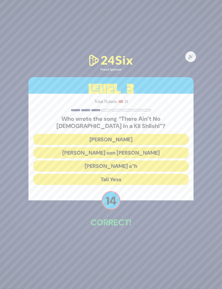
click at [159, 161] on button "Moshe Yess a”h" at bounding box center [110, 166] width 155 height 11
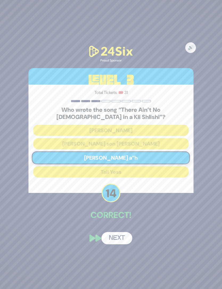
click at [128, 232] on button "Next" at bounding box center [117, 238] width 31 height 12
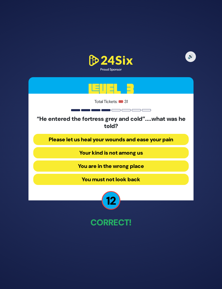
click at [168, 147] on button "Your kind is not among us" at bounding box center [110, 152] width 155 height 11
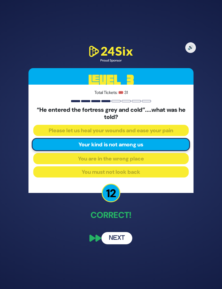
click at [126, 232] on button "Next" at bounding box center [117, 238] width 31 height 12
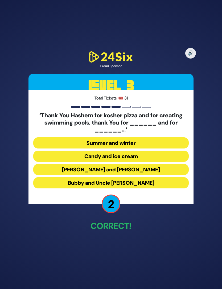
click at [163, 164] on button "Latkes and Paskesz" at bounding box center [110, 169] width 155 height 11
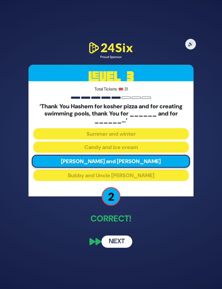
click at [127, 236] on button "Next" at bounding box center [117, 242] width 31 height 12
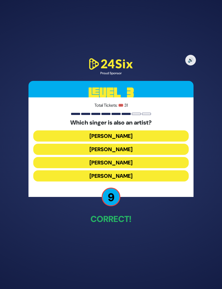
click at [161, 157] on button "Lipa Schmeltzer" at bounding box center [110, 162] width 155 height 11
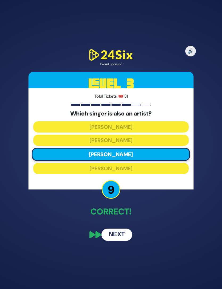
click at [125, 229] on button "Next" at bounding box center [117, 235] width 31 height 12
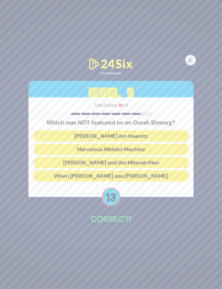
click at [169, 157] on button "Uncle Moishy and the Mitzvah Men" at bounding box center [110, 162] width 155 height 11
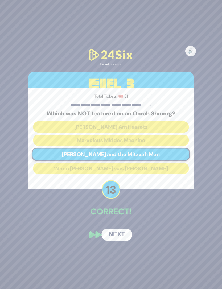
click at [125, 230] on button "Next" at bounding box center [117, 235] width 31 height 12
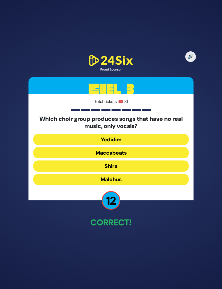
click at [167, 161] on button "Shira" at bounding box center [110, 166] width 155 height 11
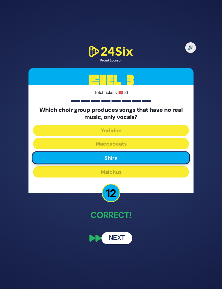
click at [129, 232] on button "Next" at bounding box center [117, 238] width 31 height 12
click at [126, 232] on button "Next" at bounding box center [117, 238] width 31 height 12
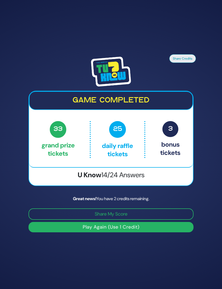
click at [170, 224] on button "Play Again (Use 1 Credit)" at bounding box center [111, 227] width 165 height 10
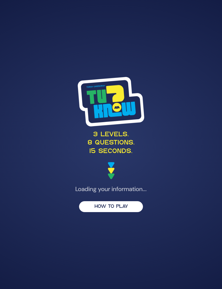
scroll to position [21, 0]
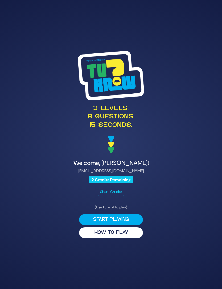
click at [89, 214] on button "Start Playing" at bounding box center [111, 219] width 64 height 11
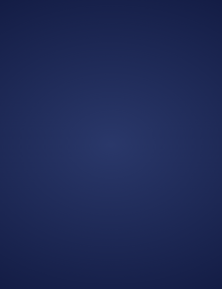
scroll to position [0, 0]
click at [181, 180] on div at bounding box center [111, 144] width 222 height 289
click at [185, 172] on div at bounding box center [111, 144] width 222 height 289
